Goal: Check status: Check status

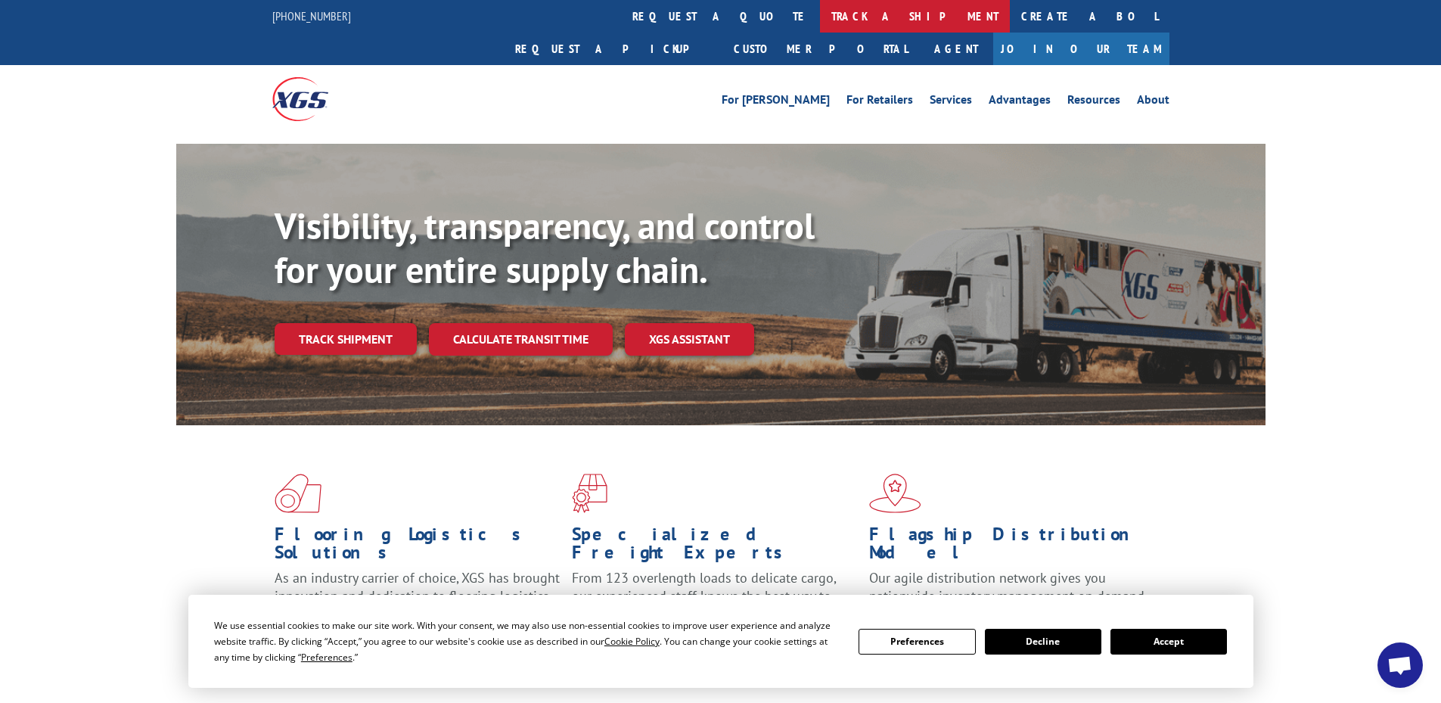
click at [820, 27] on link "track a shipment" at bounding box center [915, 16] width 190 height 33
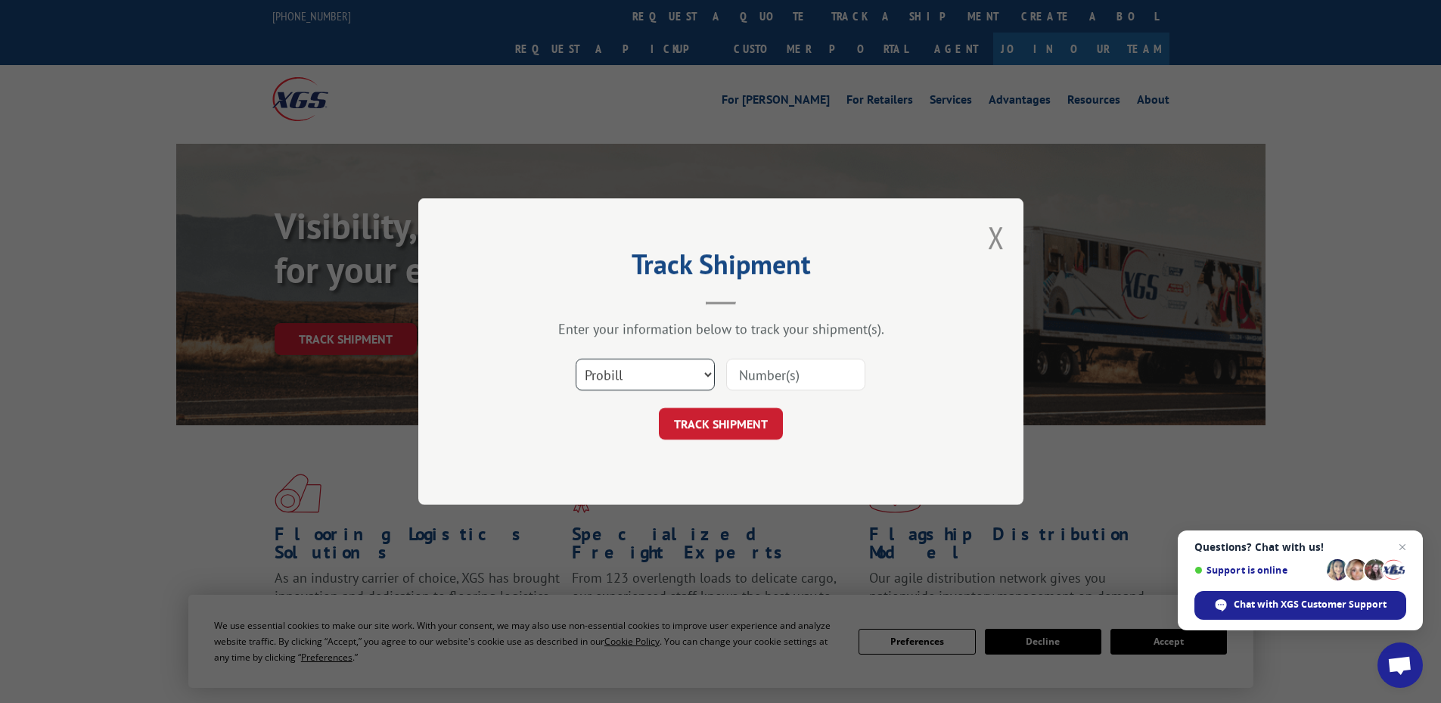
click at [645, 371] on select "Select category... Probill BOL PO" at bounding box center [645, 375] width 139 height 32
click at [752, 368] on input at bounding box center [795, 375] width 139 height 32
click at [659, 382] on select "Select category... Probill BOL PO" at bounding box center [645, 375] width 139 height 32
select select "bol"
click at [576, 359] on select "Select category... Probill BOL PO" at bounding box center [645, 375] width 139 height 32
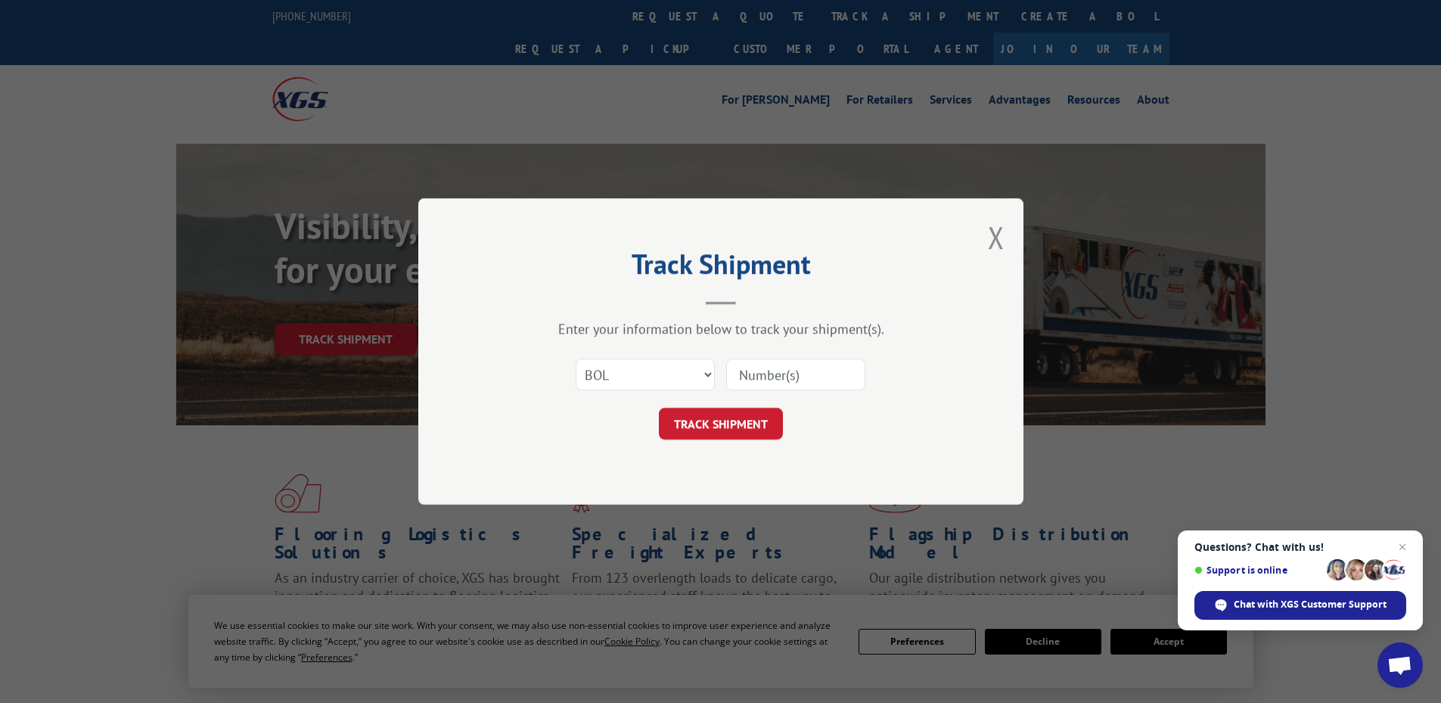
click at [830, 382] on input at bounding box center [795, 375] width 139 height 32
paste input "AA04932632"
type input "AA04932632"
click at [686, 421] on button "TRACK SHIPMENT" at bounding box center [721, 424] width 124 height 32
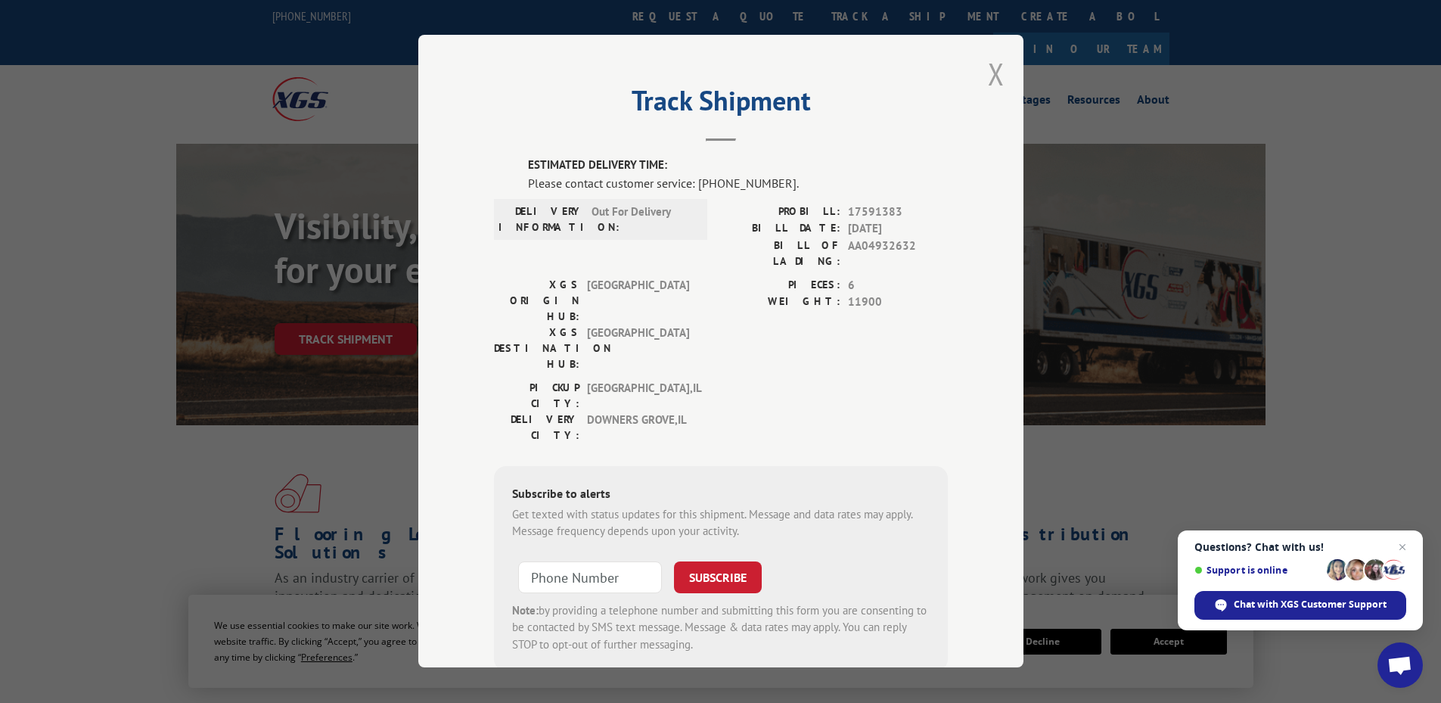
click at [992, 73] on button "Close modal" at bounding box center [996, 74] width 17 height 40
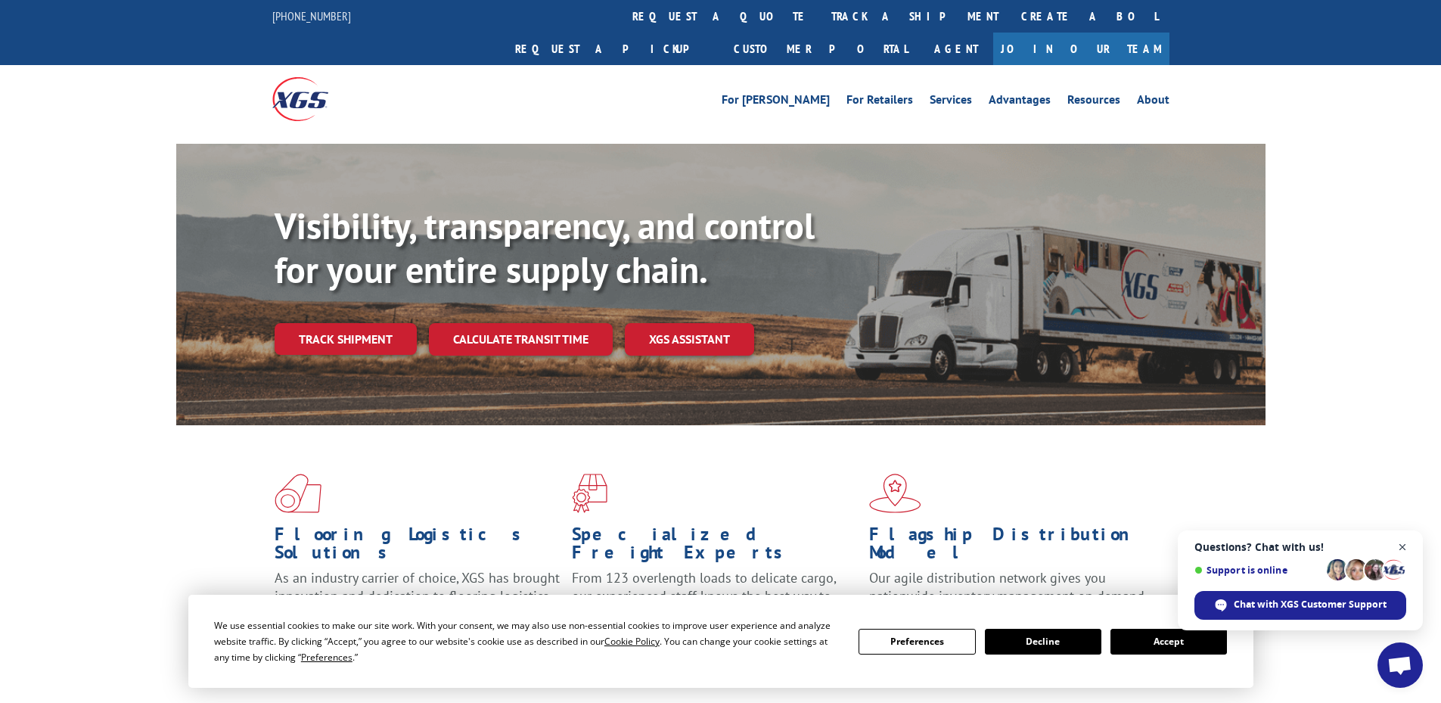
click at [1407, 550] on span "Open chat" at bounding box center [1402, 547] width 19 height 19
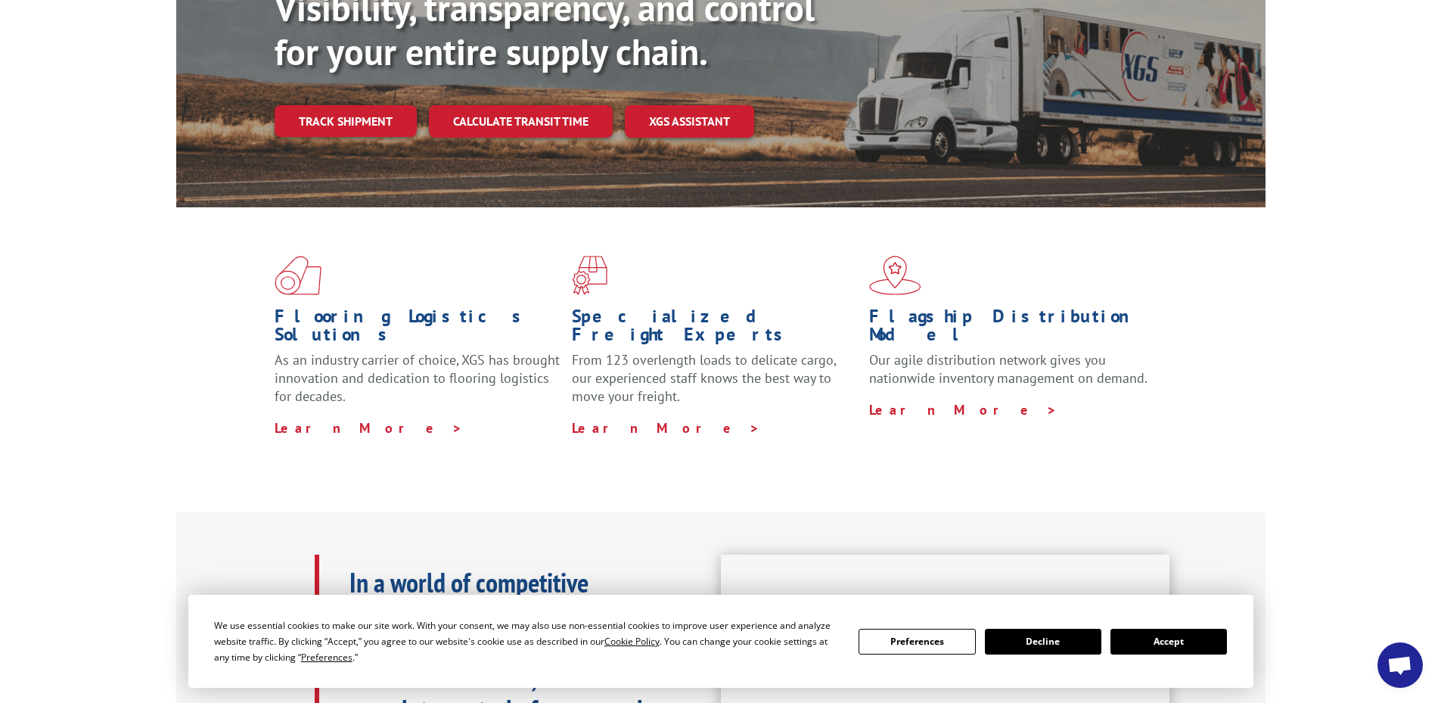
scroll to position [227, 0]
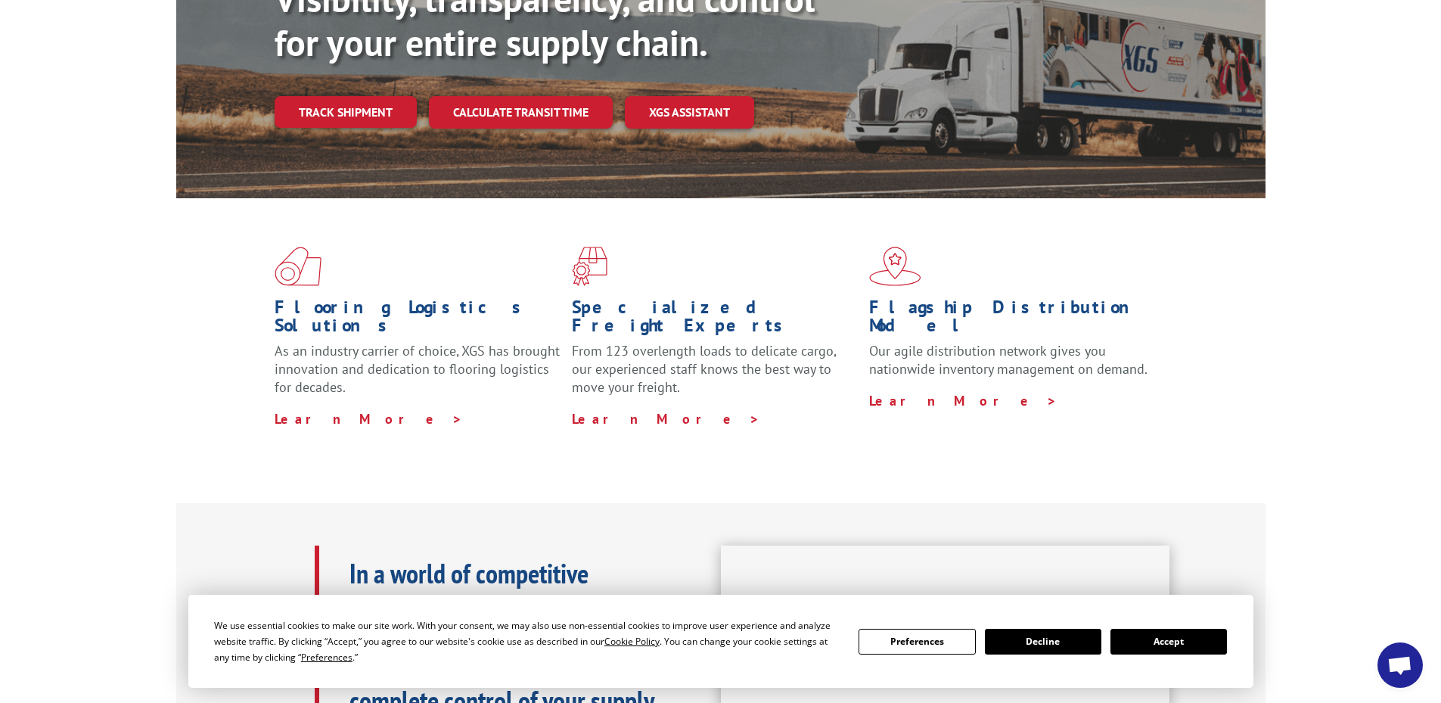
click at [1165, 649] on button "Accept" at bounding box center [1168, 642] width 116 height 26
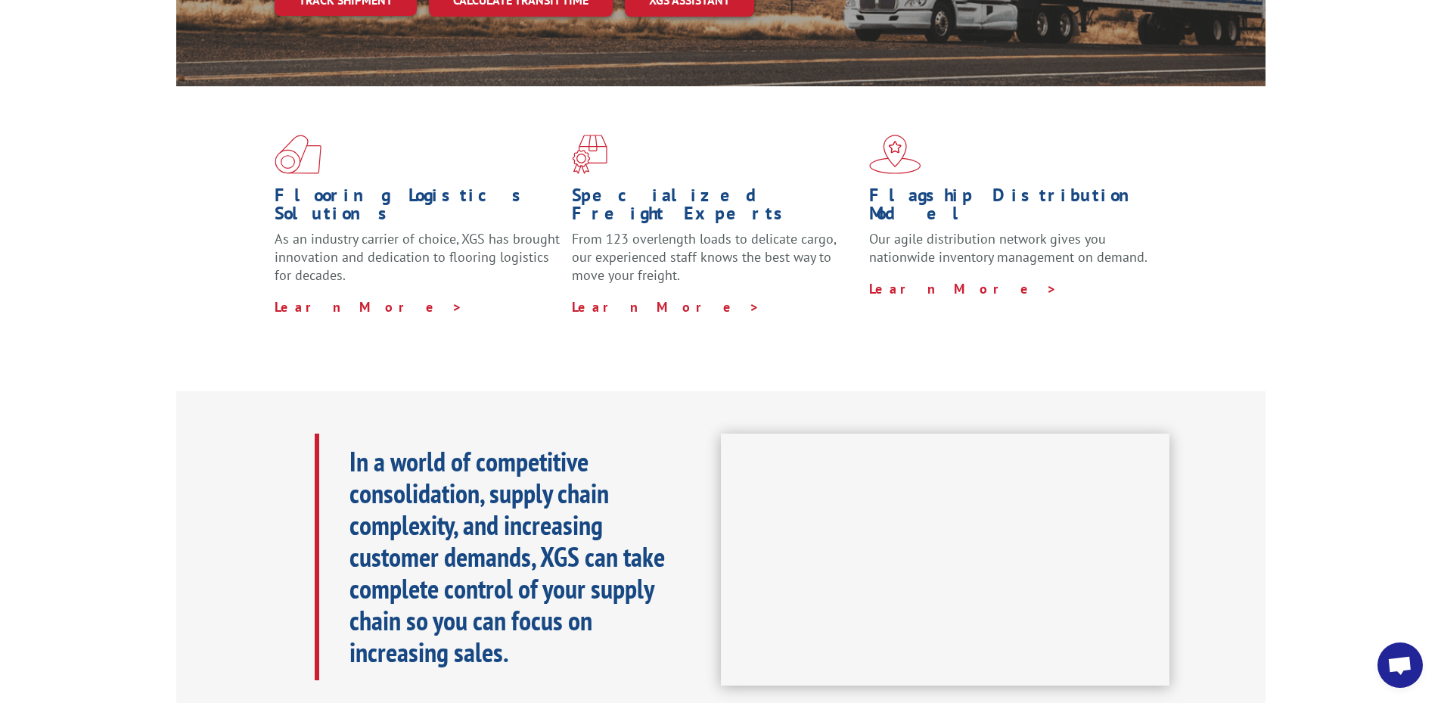
scroll to position [0, 0]
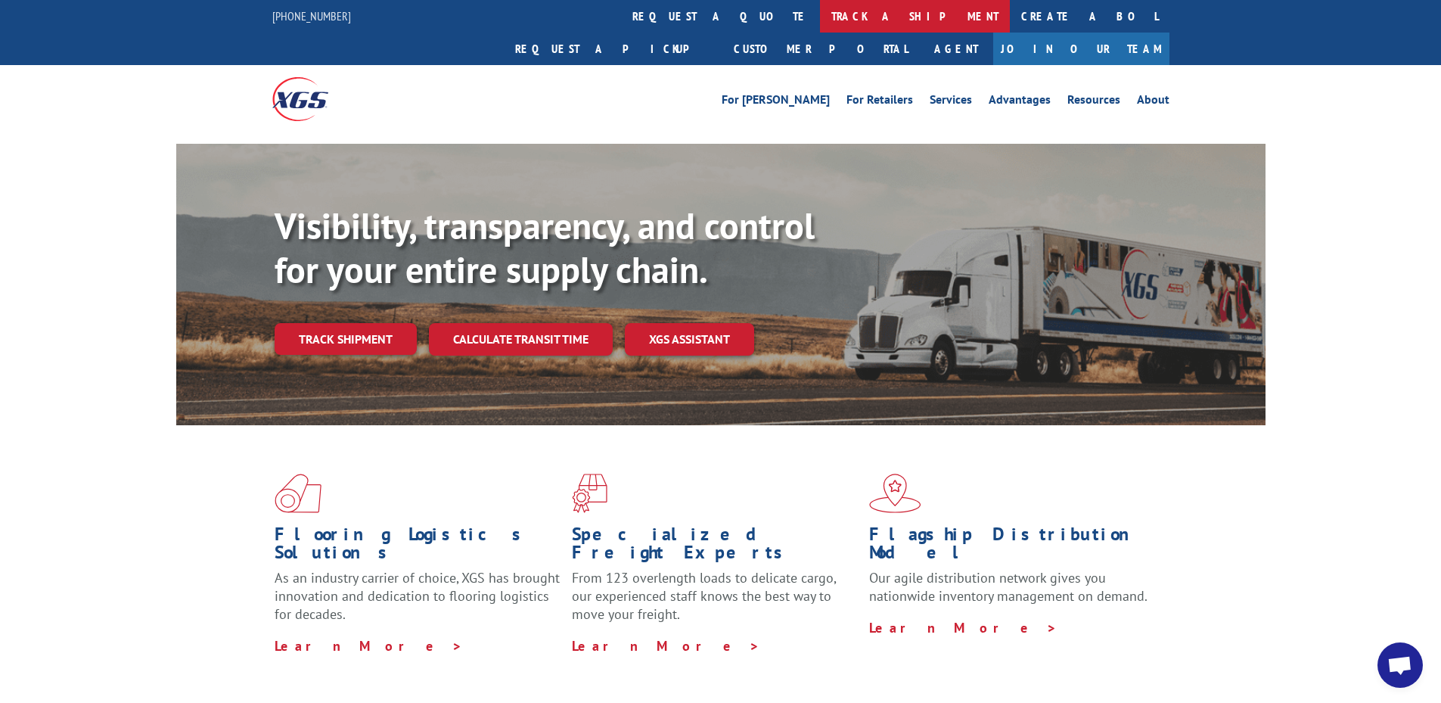
click at [820, 16] on link "track a shipment" at bounding box center [915, 16] width 190 height 33
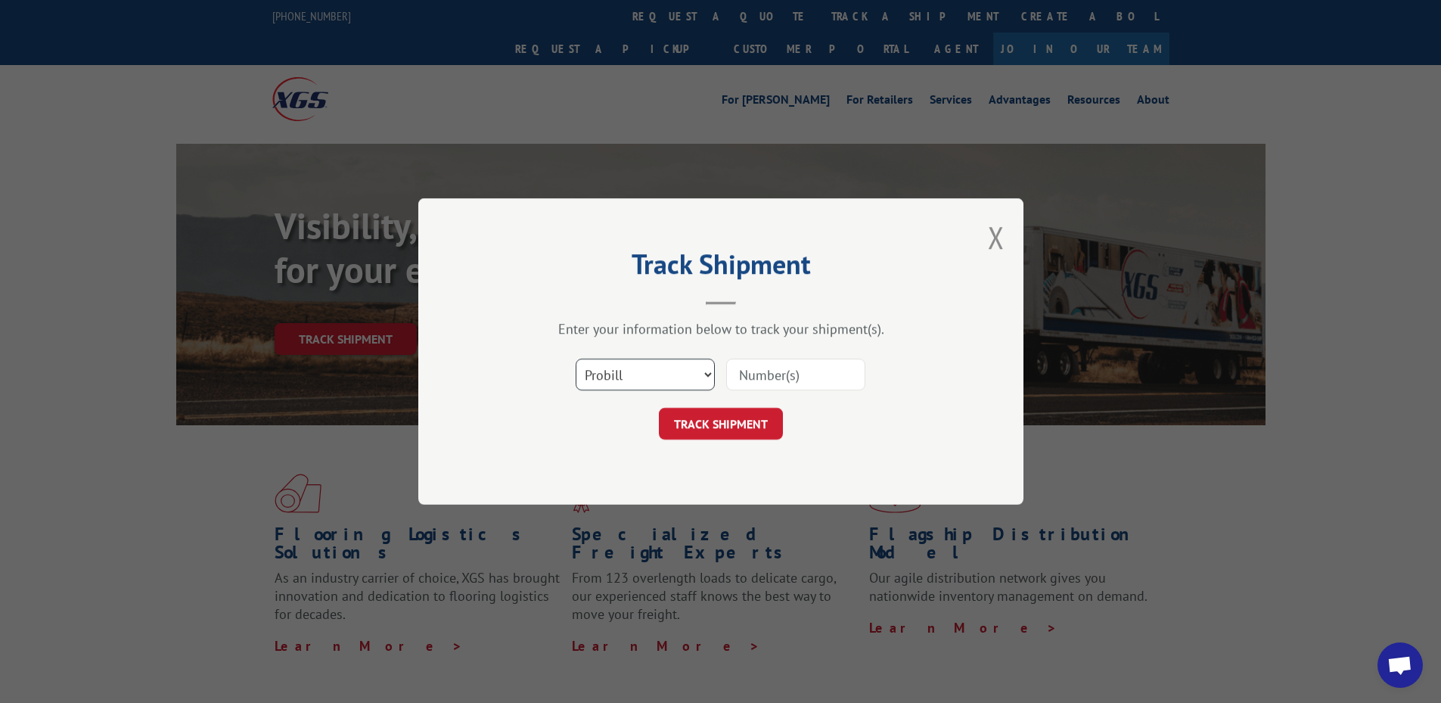
click at [639, 377] on select "Select category... Probill BOL PO" at bounding box center [645, 375] width 139 height 32
click at [576, 359] on select "Select category... Probill BOL PO" at bounding box center [645, 375] width 139 height 32
click at [664, 385] on select "Select category... Probill BOL PO" at bounding box center [645, 375] width 139 height 32
select select "bol"
click at [576, 359] on select "Select category... Probill BOL PO" at bounding box center [645, 375] width 139 height 32
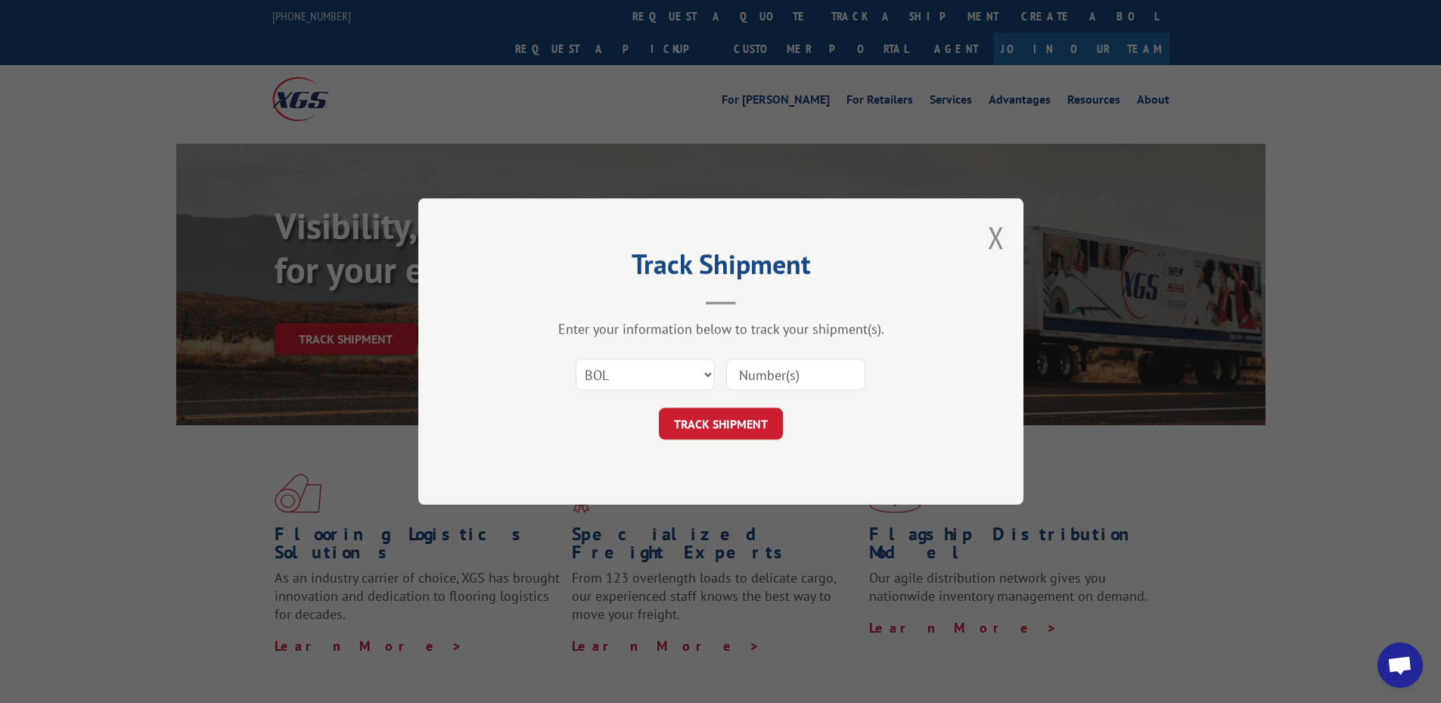
click at [775, 372] on input at bounding box center [795, 375] width 139 height 32
paste input "AA04932632"
type input "AA04932632"
click button "TRACK SHIPMENT" at bounding box center [721, 424] width 124 height 32
